Goal: Information Seeking & Learning: Check status

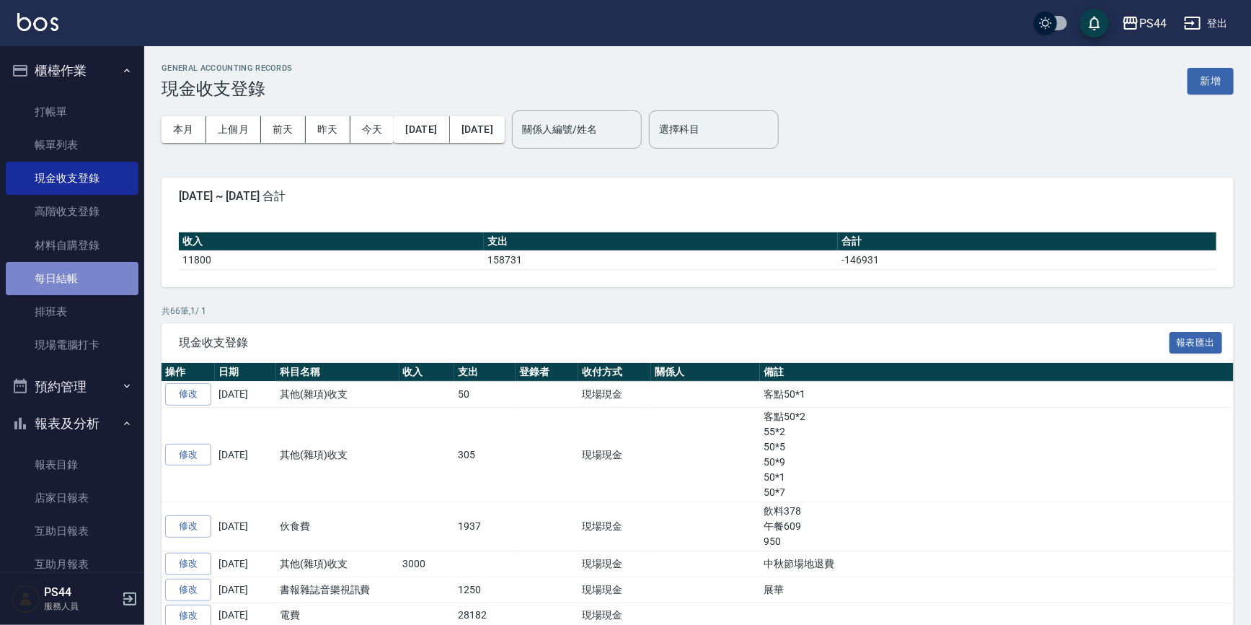
click at [74, 271] on link "每日結帳" at bounding box center [72, 278] width 133 height 33
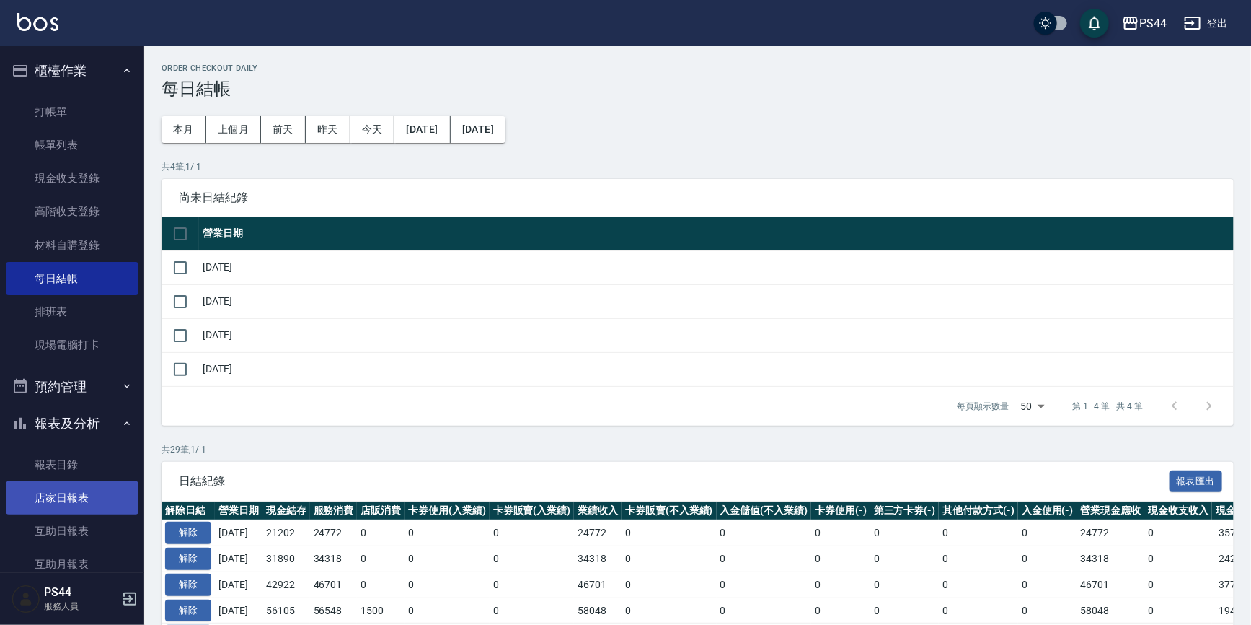
click at [91, 497] on link "店家日報表" at bounding box center [72, 497] width 133 height 33
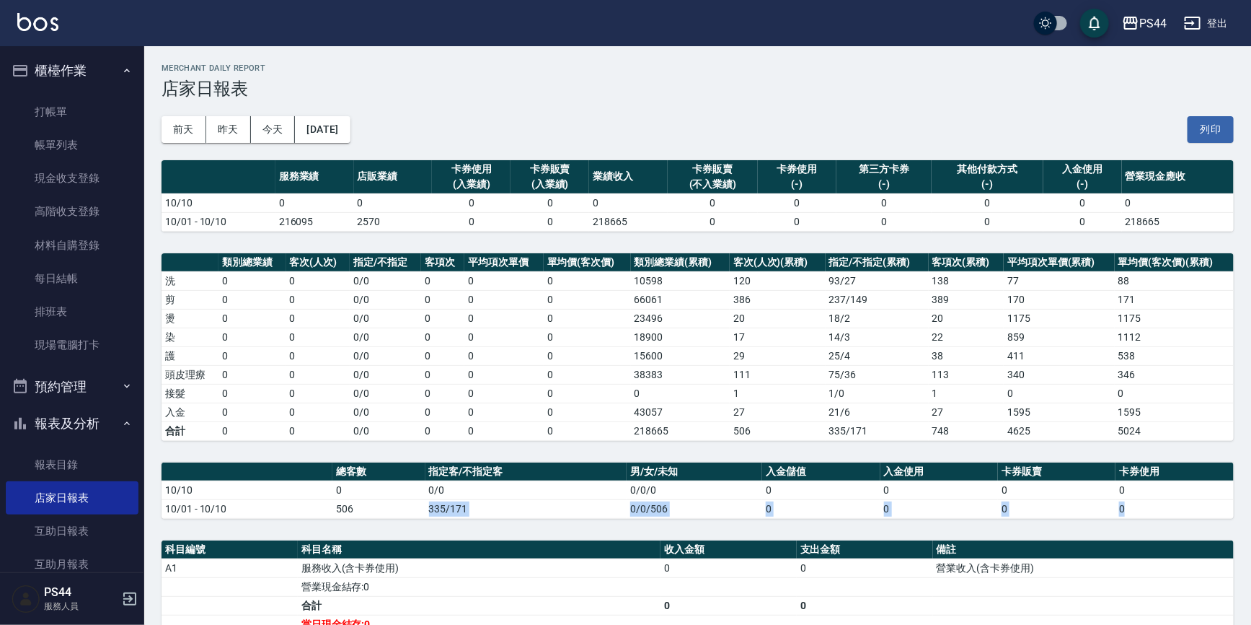
drag, startPoint x: 366, startPoint y: 510, endPoint x: 304, endPoint y: 521, distance: 63.7
click at [304, 521] on div "PS44 [DATE] 店家日報表 列印時間： [DATE][PHONE_NUMBER]:04 Merchant Daily Report 店家日報表 [DA…" at bounding box center [697, 453] width 1107 height 814
click at [335, 507] on td "506" at bounding box center [378, 508] width 93 height 19
drag, startPoint x: 335, startPoint y: 507, endPoint x: 402, endPoint y: 506, distance: 67.1
click at [402, 506] on td "506" at bounding box center [378, 508] width 93 height 19
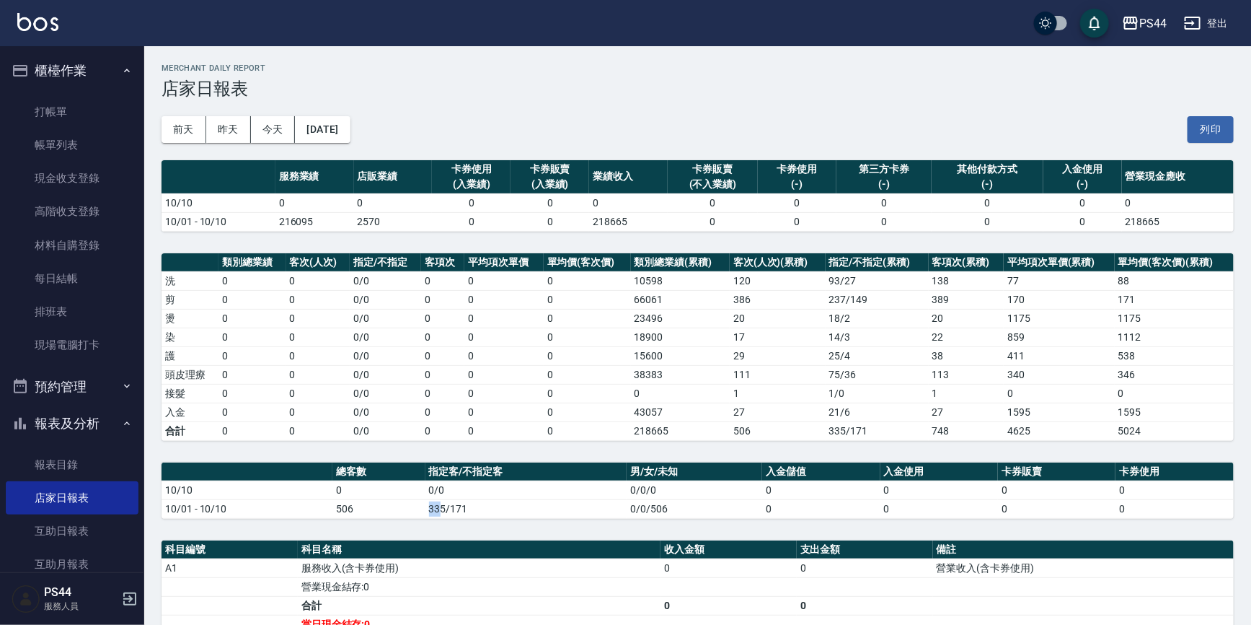
drag, startPoint x: 440, startPoint y: 511, endPoint x: 427, endPoint y: 516, distance: 14.2
click at [427, 516] on table "總客數 指定客/不指定客 男/女/未知 入金儲值 入金使用 卡券販賣 卡券使用 10/10 0 0/0 0/0/0 0 0 0 0 10/01 - 10/10…" at bounding box center [698, 490] width 1072 height 56
click at [531, 435] on td "0" at bounding box center [503, 430] width 79 height 19
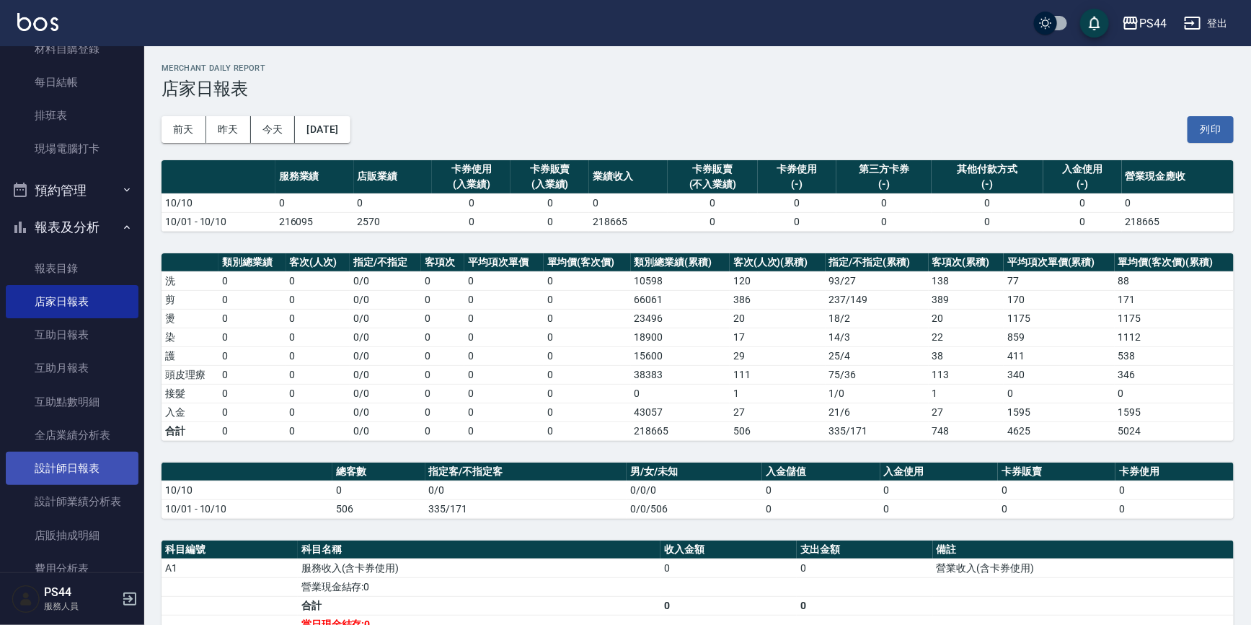
click at [98, 473] on link "設計師日報表" at bounding box center [72, 467] width 133 height 33
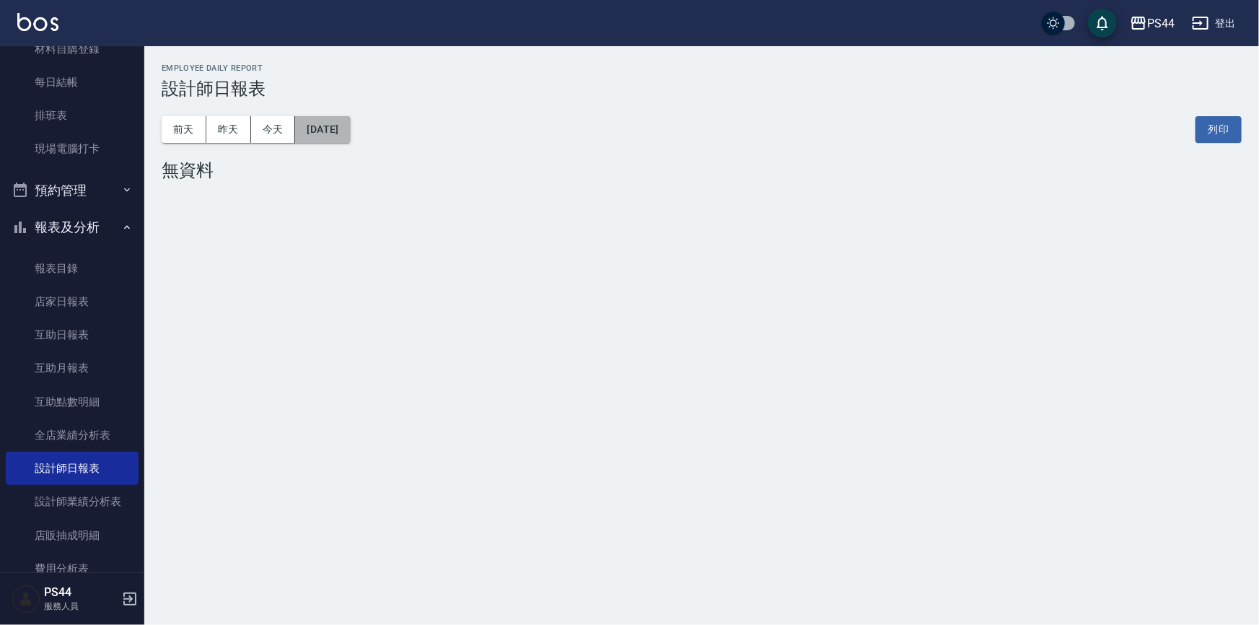
click at [350, 132] on button "[DATE]" at bounding box center [322, 129] width 55 height 27
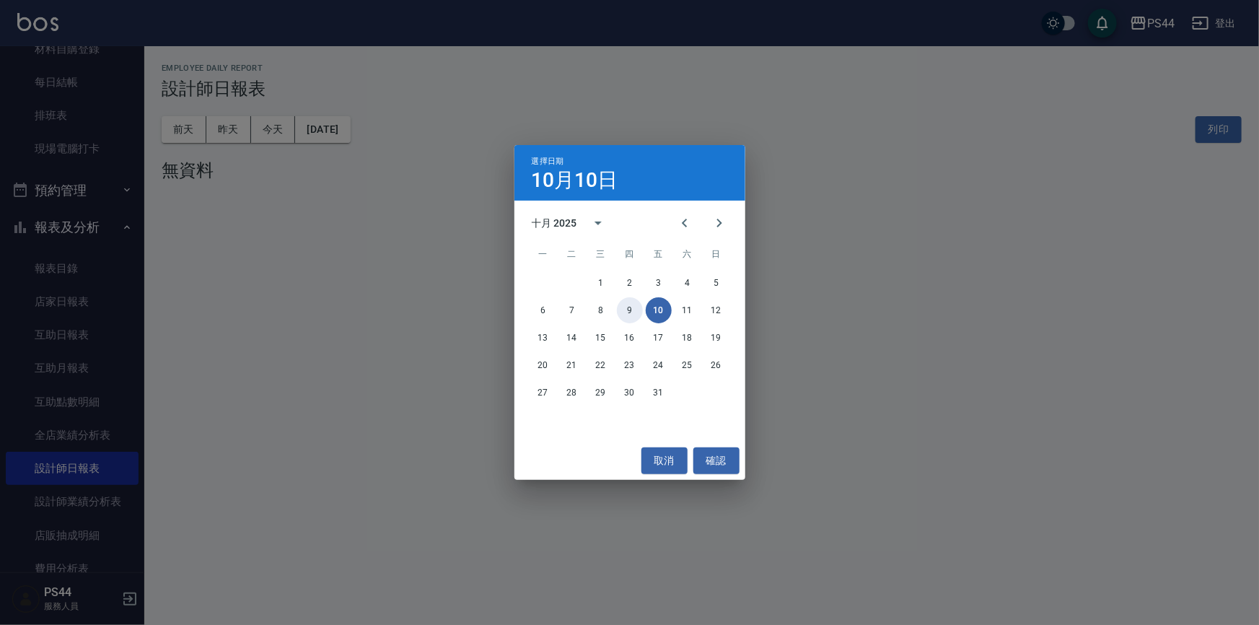
click at [622, 310] on button "9" at bounding box center [630, 310] width 26 height 26
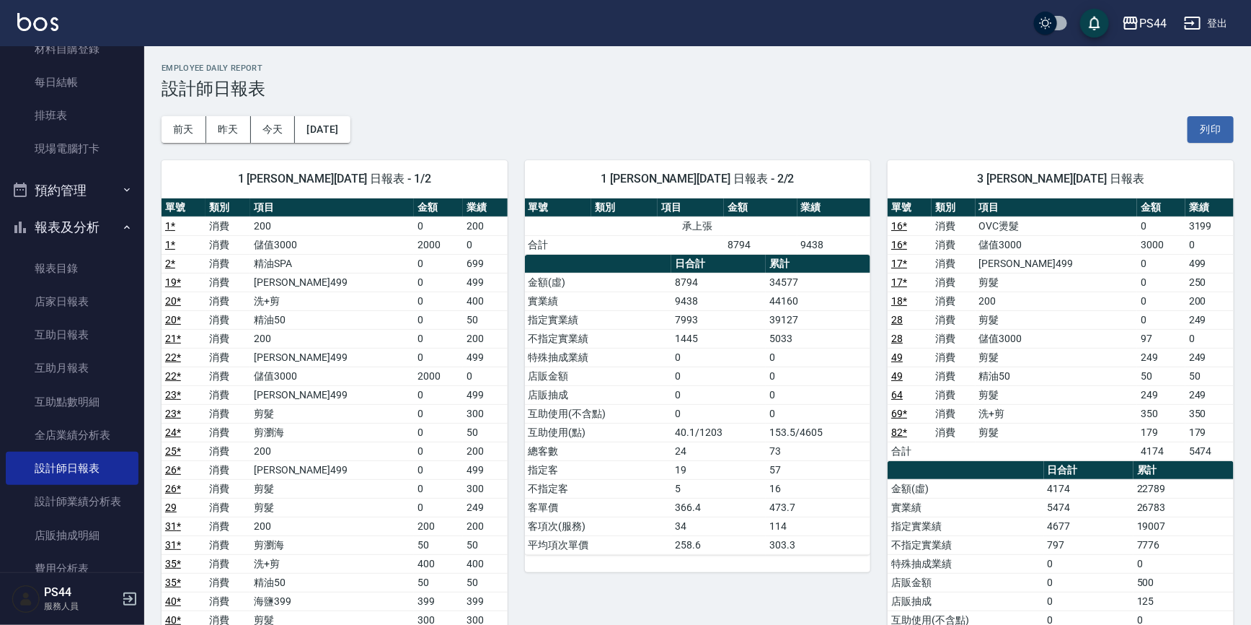
drag, startPoint x: 757, startPoint y: 299, endPoint x: 768, endPoint y: 296, distance: 11.0
click at [761, 299] on td "9438" at bounding box center [718, 300] width 94 height 19
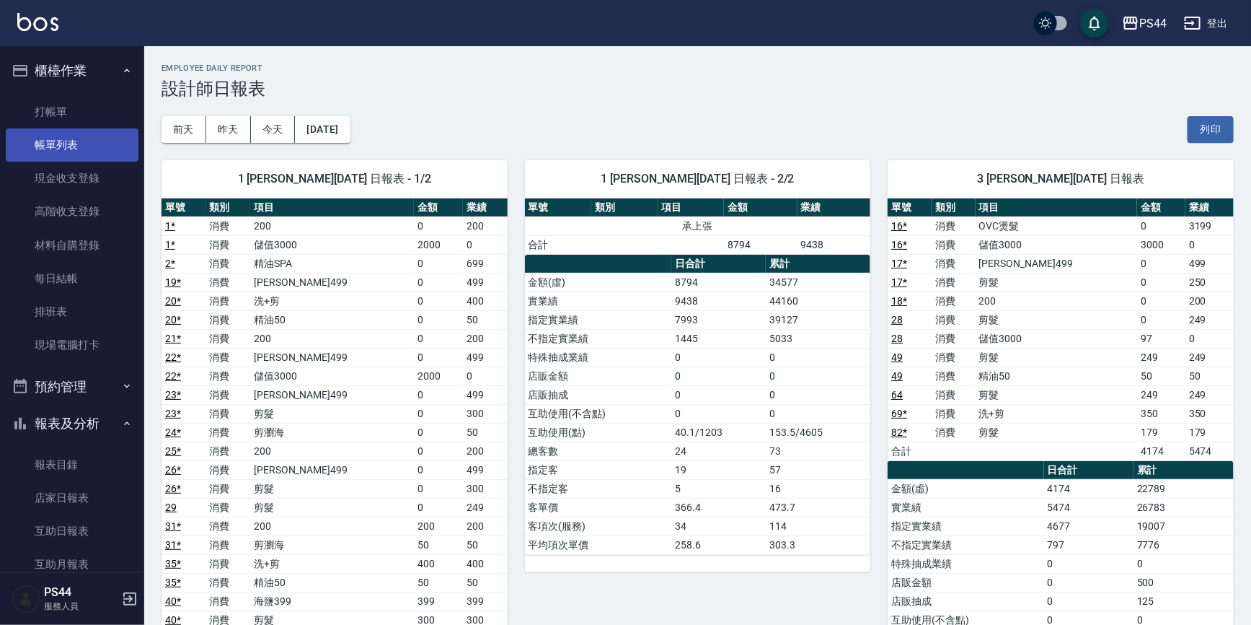
click at [56, 138] on link "帳單列表" at bounding box center [72, 144] width 133 height 33
